Goal: Obtain resource: Download file/media

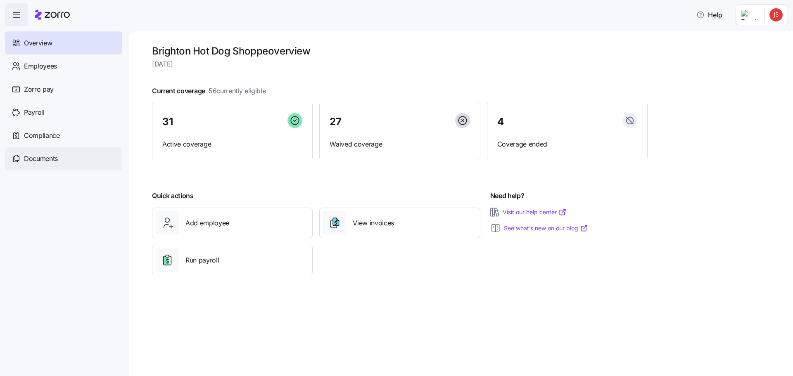
click at [52, 162] on span "Documents" at bounding box center [41, 159] width 34 height 10
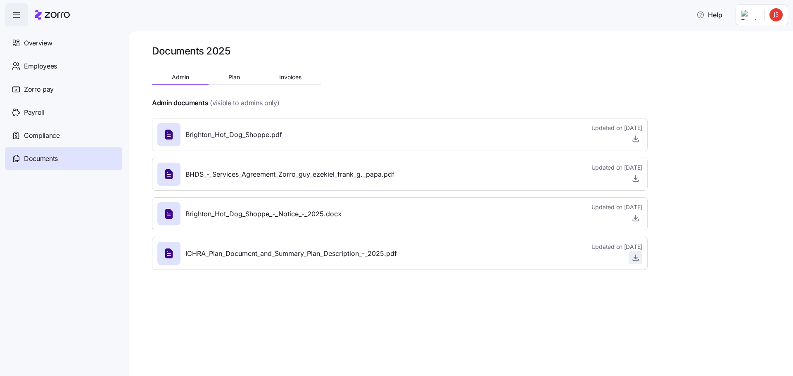
click at [637, 257] on icon "button" at bounding box center [636, 258] width 8 height 8
click at [43, 46] on span "Overview" at bounding box center [38, 43] width 28 height 10
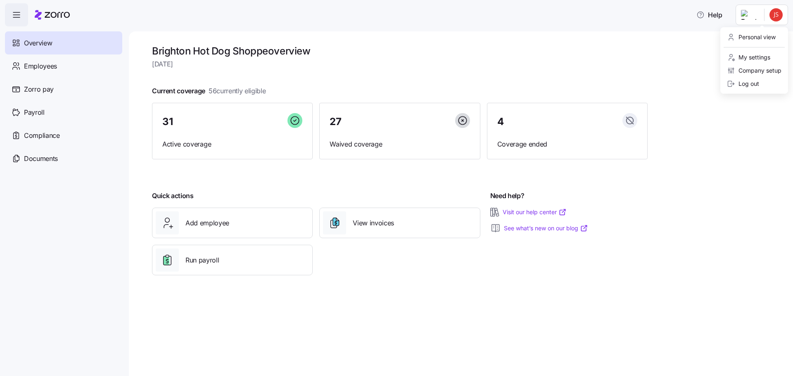
click at [775, 14] on html "Help Overview Employees Zorro pay Payroll Compliance Documents Brighton Hot Dog…" at bounding box center [396, 185] width 793 height 371
click at [752, 83] on div "Log out" at bounding box center [743, 83] width 32 height 9
